Goal: Transaction & Acquisition: Subscribe to service/newsletter

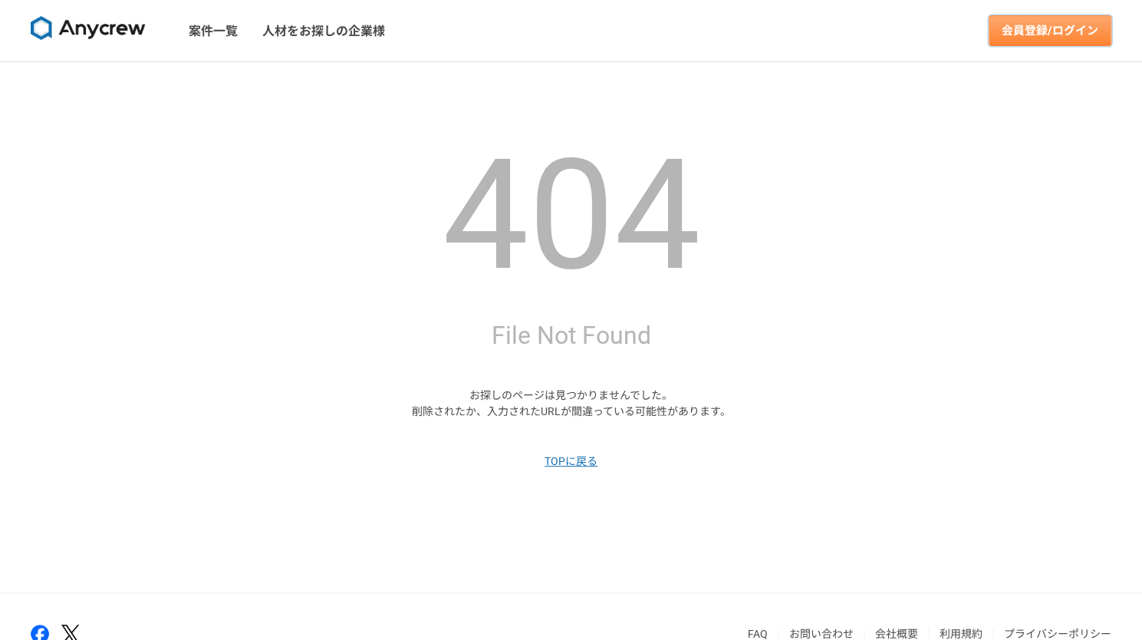
click at [1042, 31] on link "会員登録/ログイン" at bounding box center [1050, 30] width 123 height 31
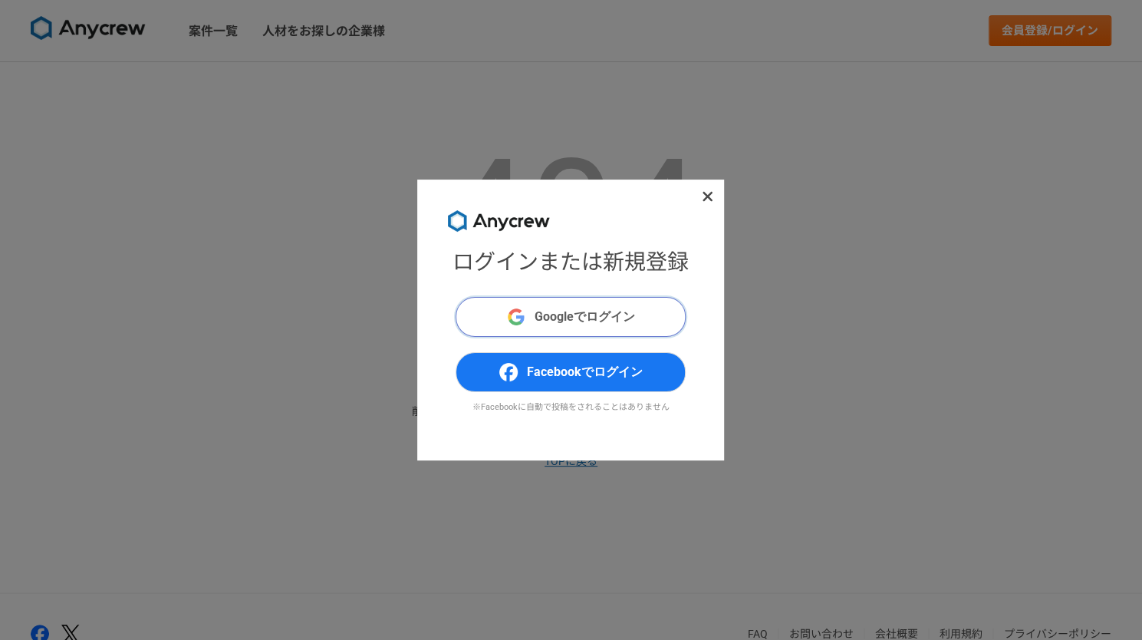
click at [609, 316] on span "Googleでログイン" at bounding box center [585, 317] width 101 height 18
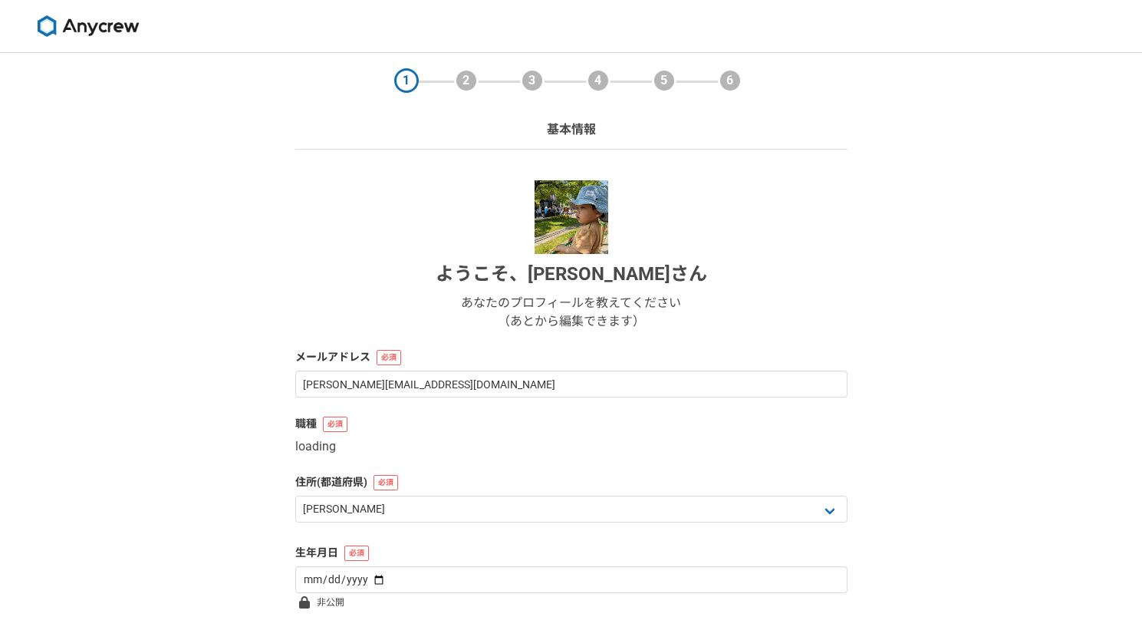
select select "13"
click at [130, 28] on img at bounding box center [88, 25] width 115 height 21
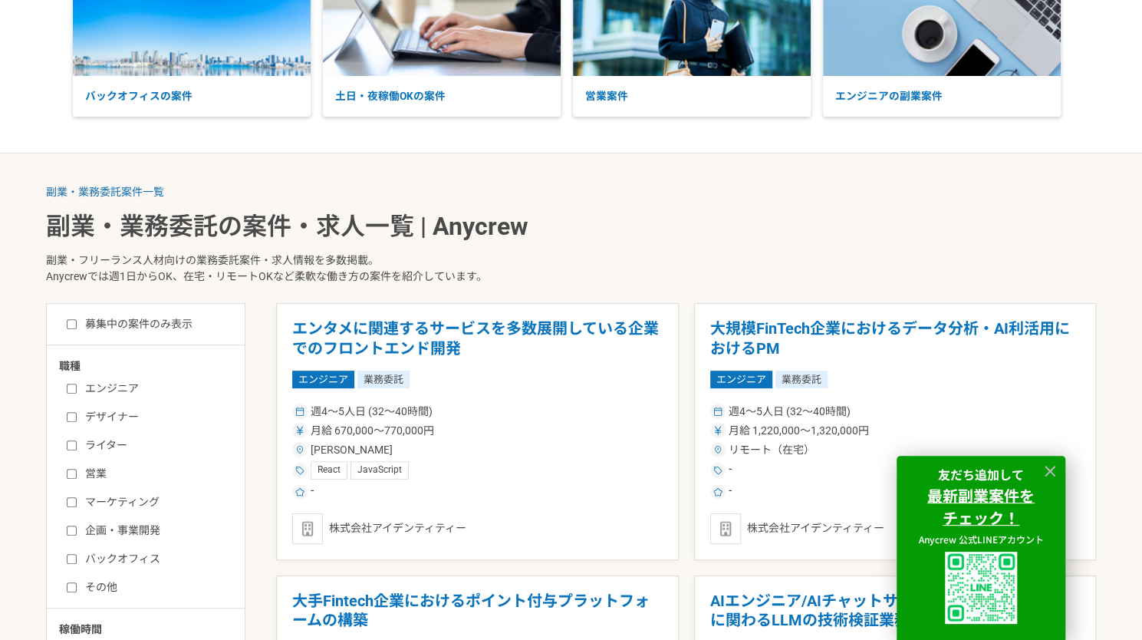
scroll to position [77, 0]
